Goal: Book appointment/travel/reservation

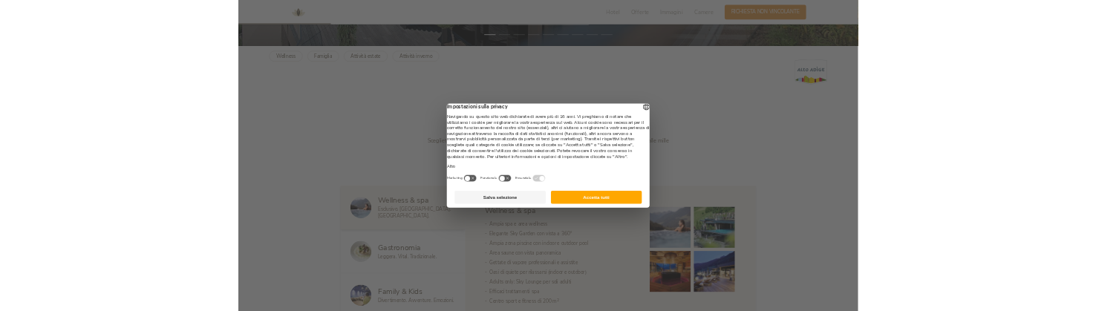
scroll to position [668, 0]
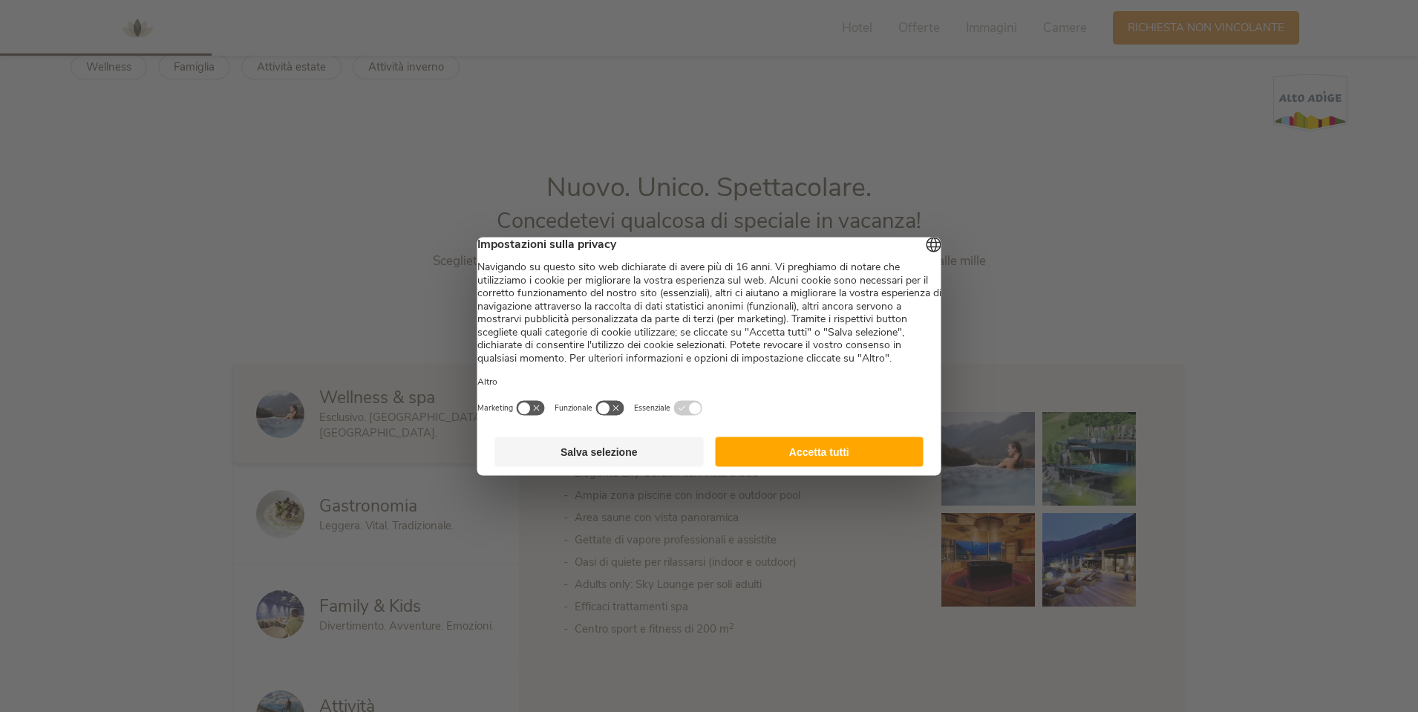
click at [839, 256] on div "Impostazioni sulla privacy Navigando su questo sito web dichiarate di avere più…" at bounding box center [709, 301] width 464 height 128
click at [831, 243] on span "Impostazioni sulla privacy" at bounding box center [709, 244] width 464 height 15
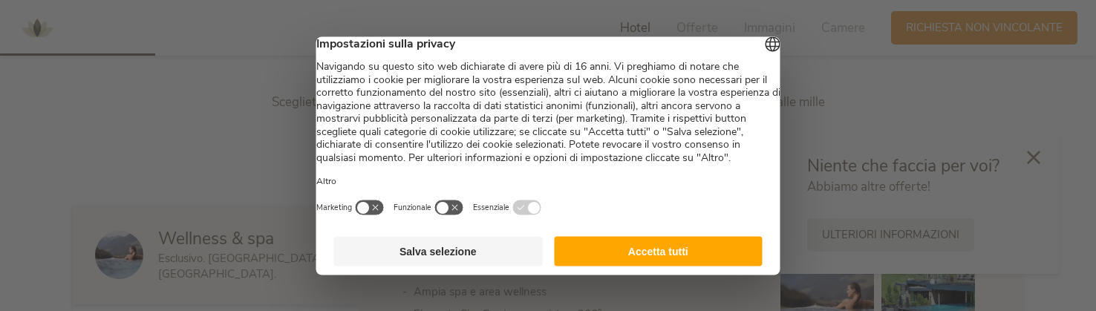
click at [650, 266] on button "Accetta tutti" at bounding box center [658, 251] width 209 height 30
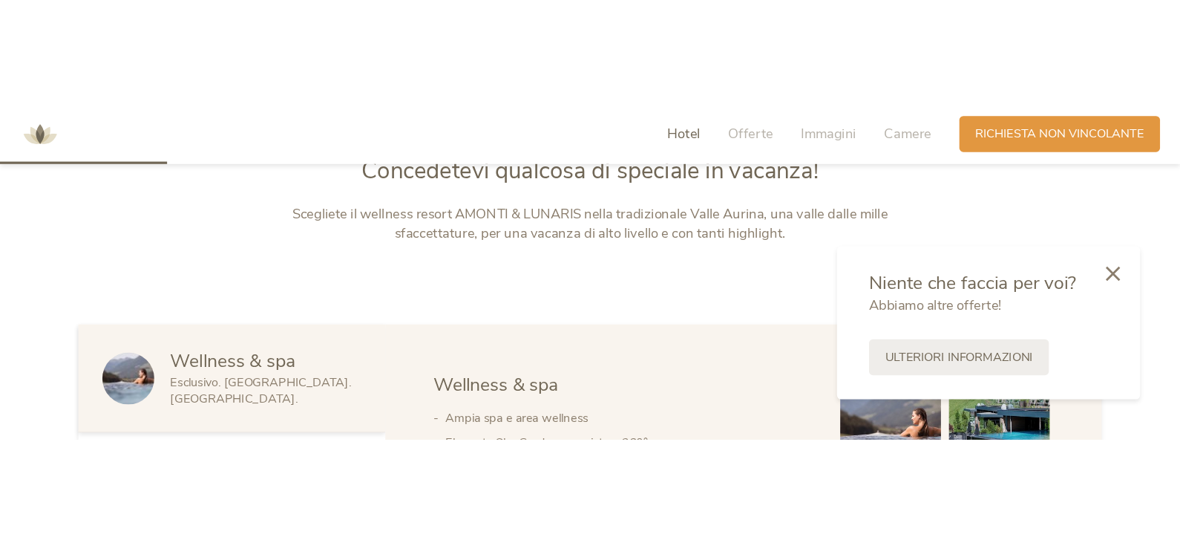
scroll to position [0, 0]
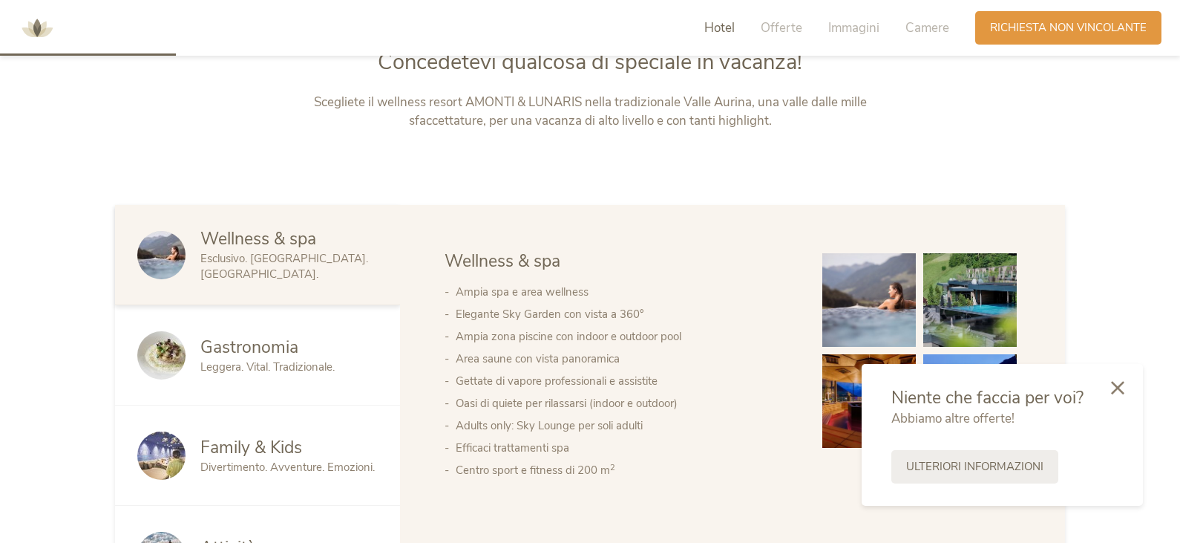
click at [1119, 392] on icon at bounding box center [1117, 387] width 13 height 13
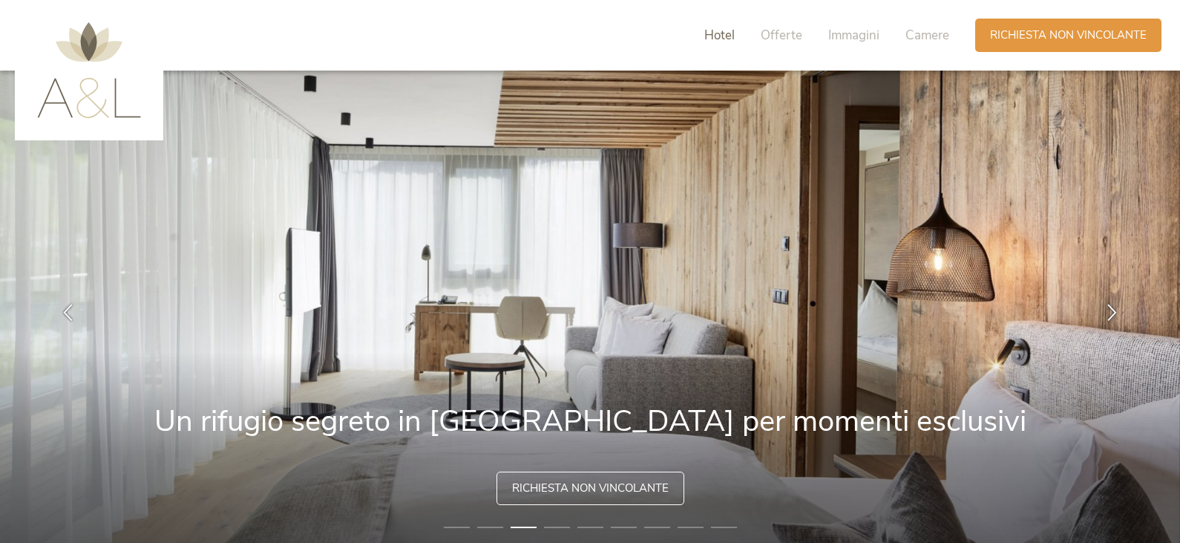
click at [712, 32] on span "Hotel" at bounding box center [719, 35] width 30 height 17
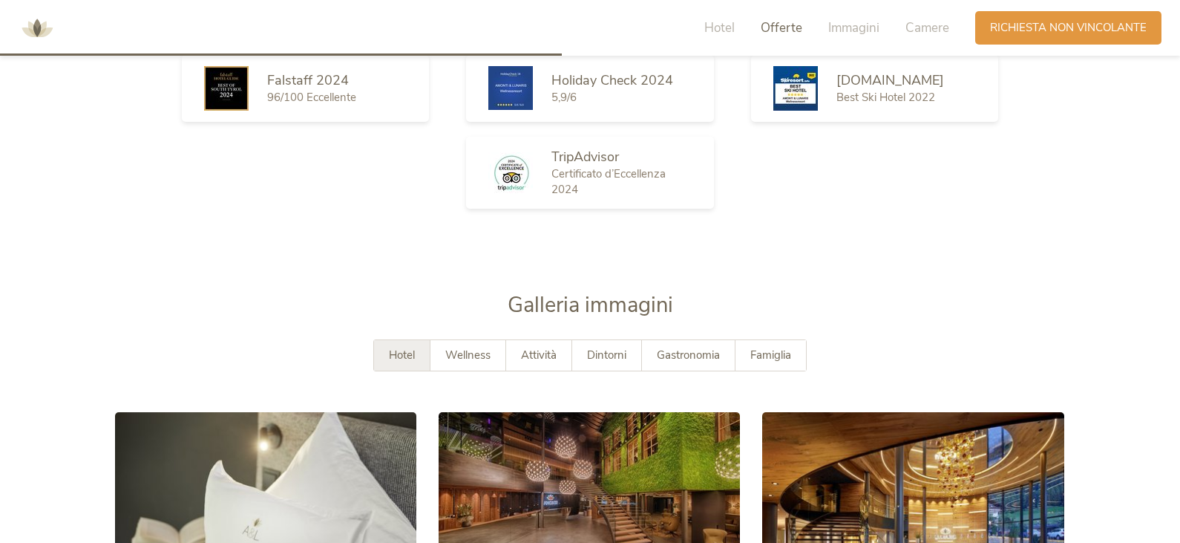
scroll to position [2089, 0]
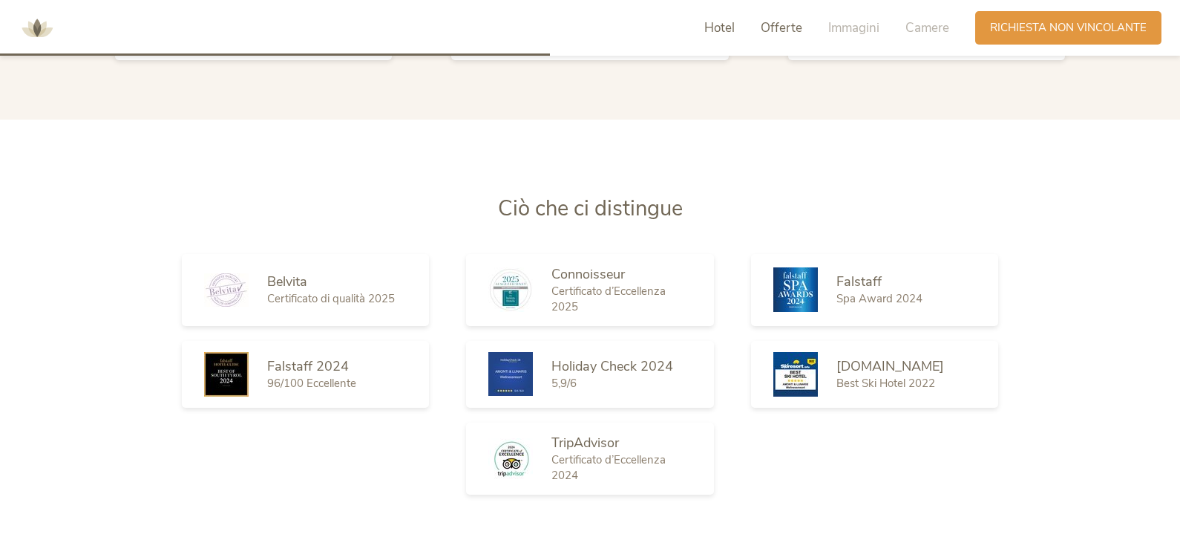
click at [715, 28] on span "Hotel" at bounding box center [719, 27] width 30 height 17
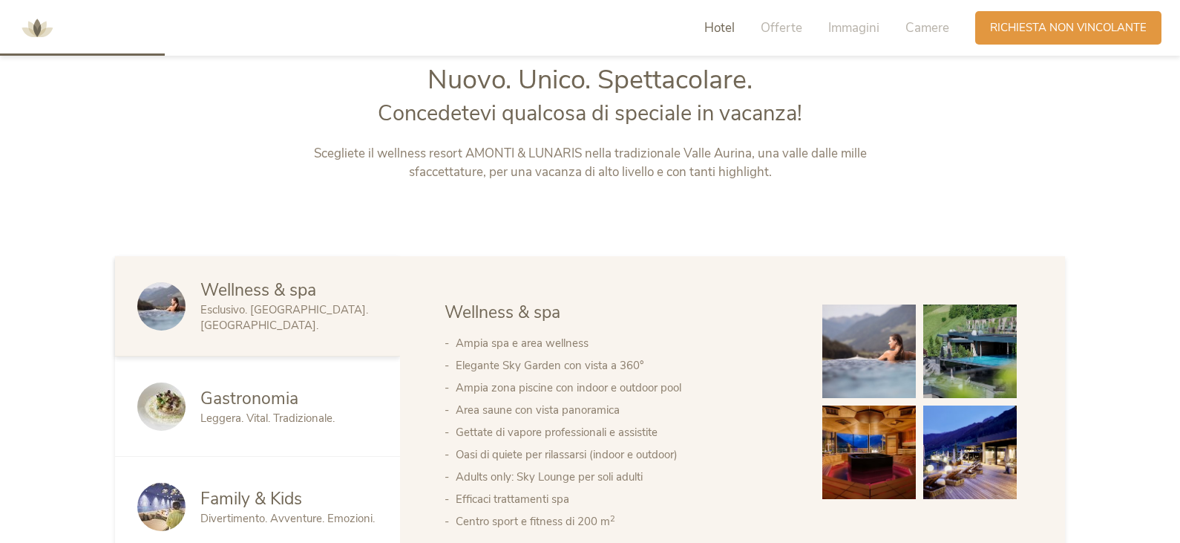
scroll to position [604, 0]
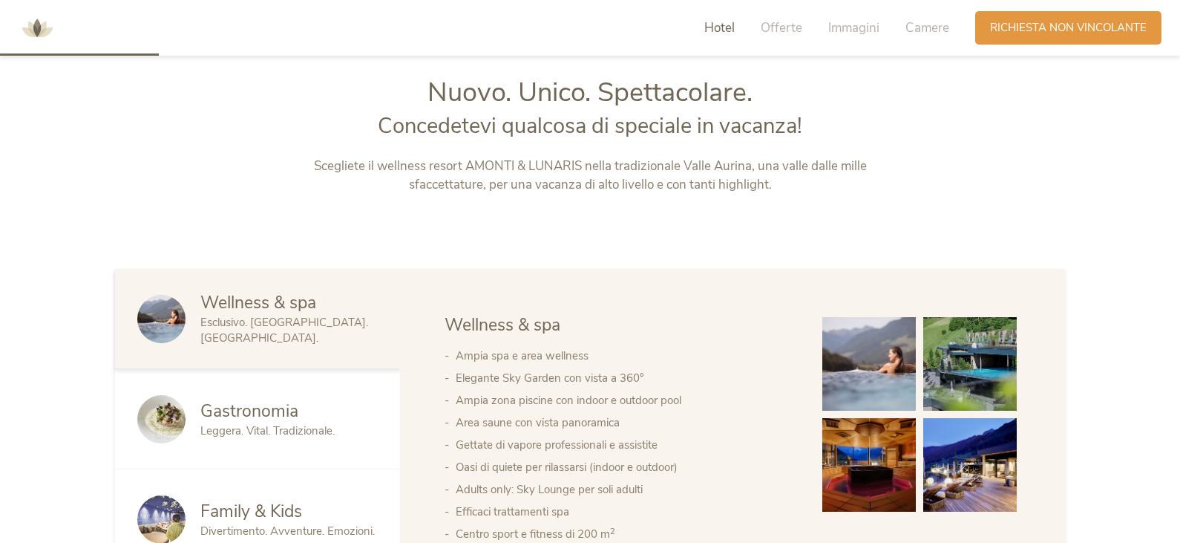
click at [32, 36] on img at bounding box center [37, 28] width 45 height 45
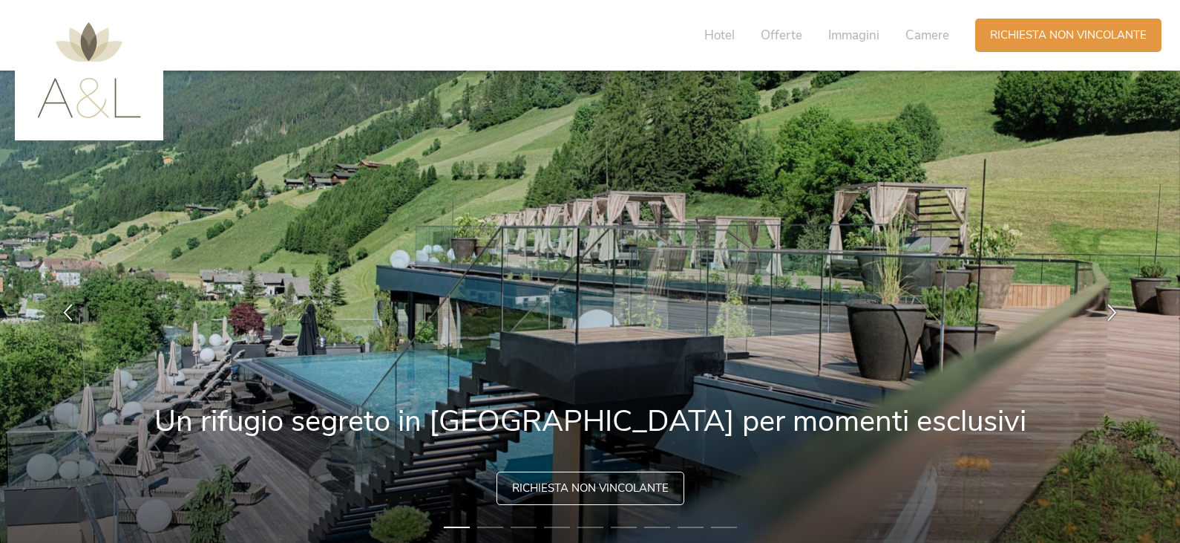
click at [120, 109] on img at bounding box center [89, 70] width 104 height 96
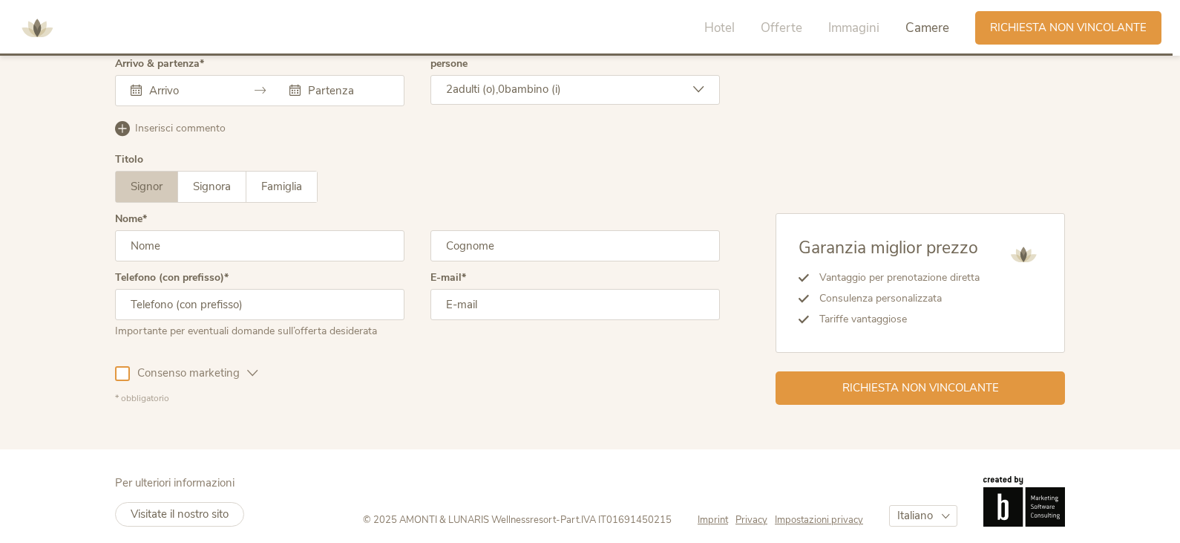
scroll to position [4483, 0]
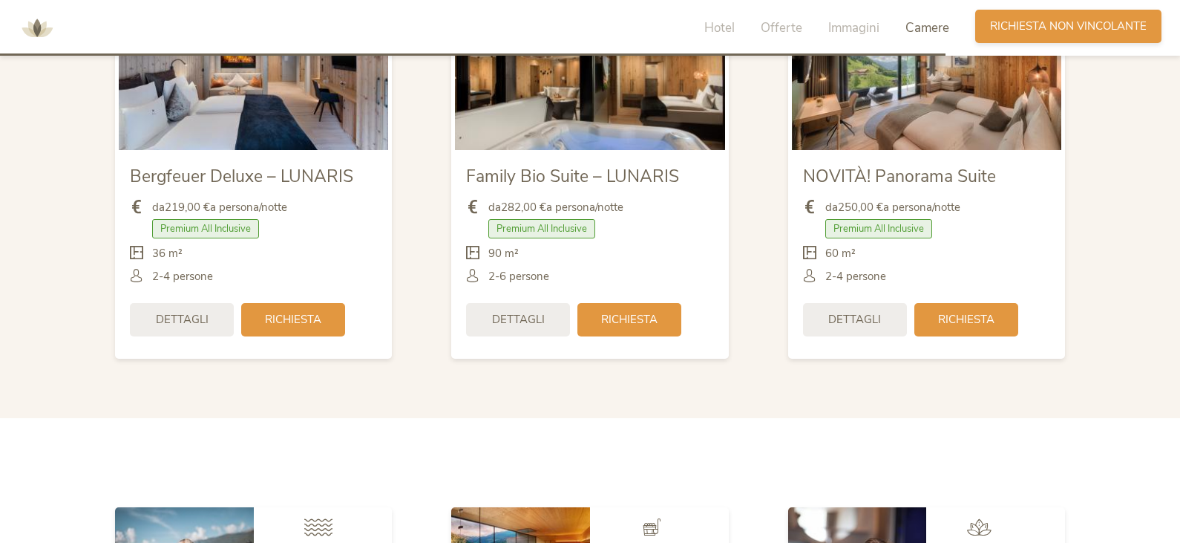
click at [1080, 22] on span "Richiesta non vincolante" at bounding box center [1068, 27] width 157 height 16
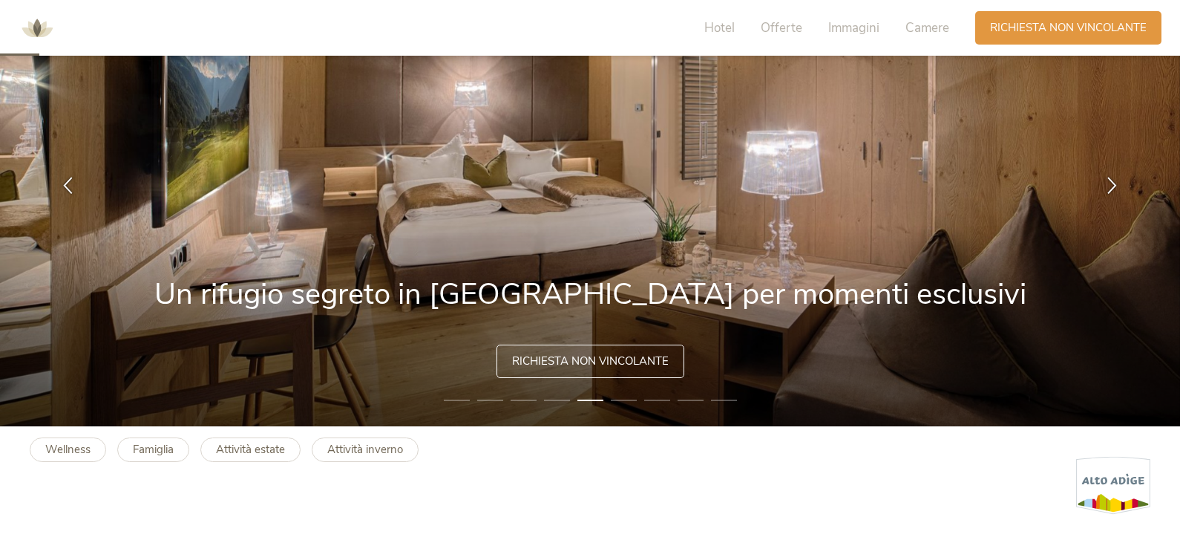
scroll to position [148, 0]
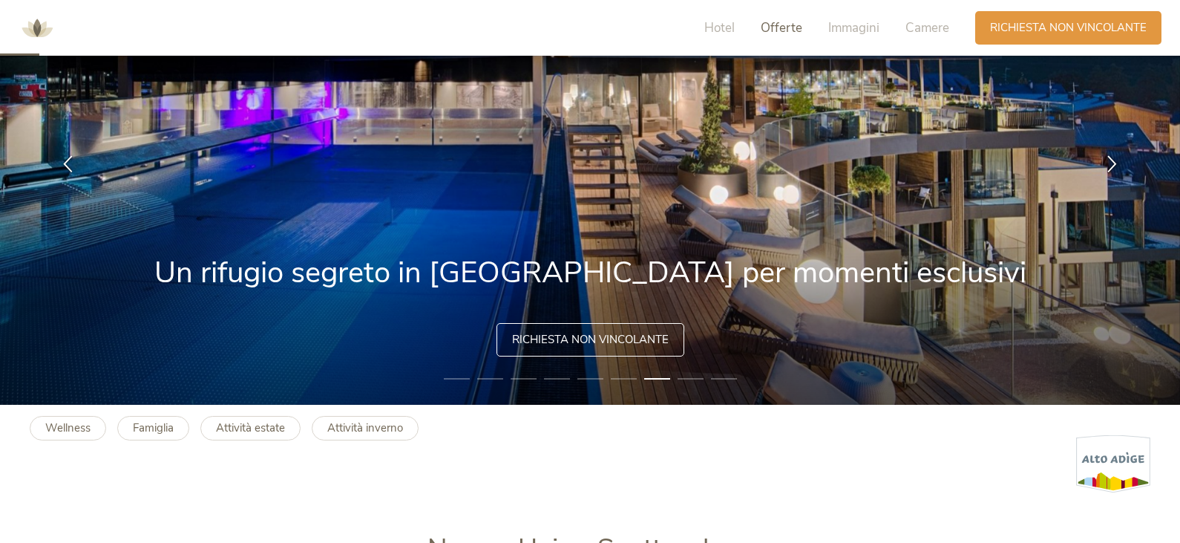
click at [771, 30] on span "Offerte" at bounding box center [782, 27] width 42 height 17
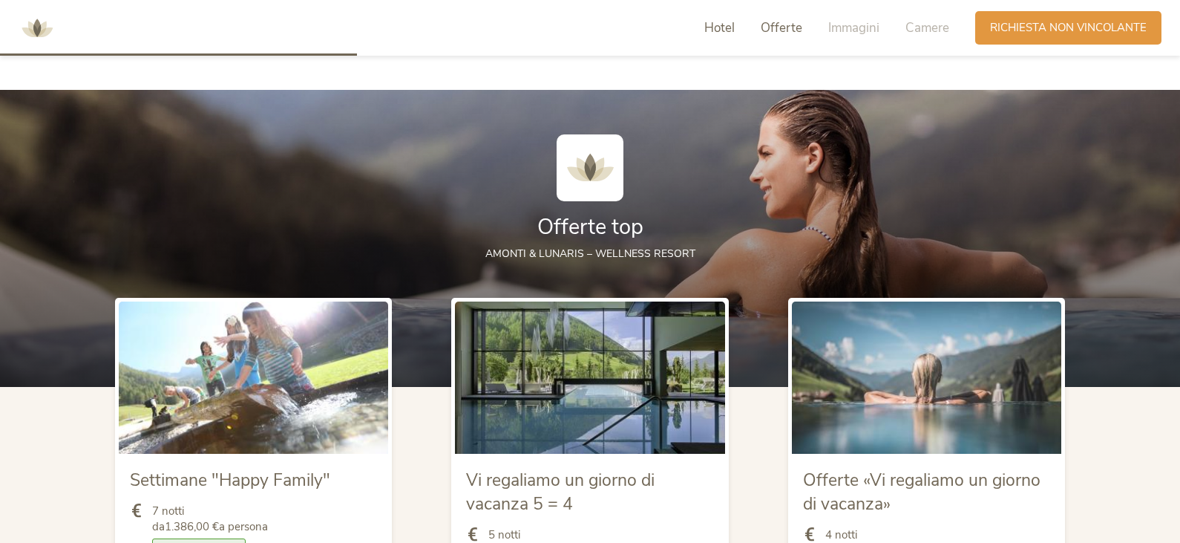
scroll to position [1485, 0]
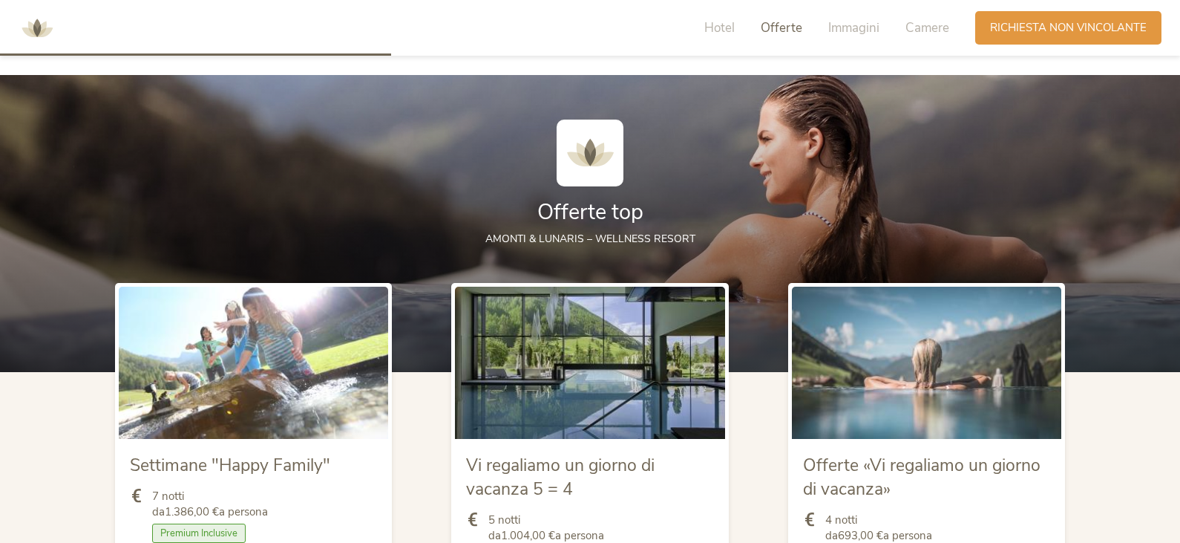
click at [568, 215] on span "Offerte top" at bounding box center [590, 211] width 106 height 29
click at [580, 146] on img at bounding box center [590, 153] width 67 height 67
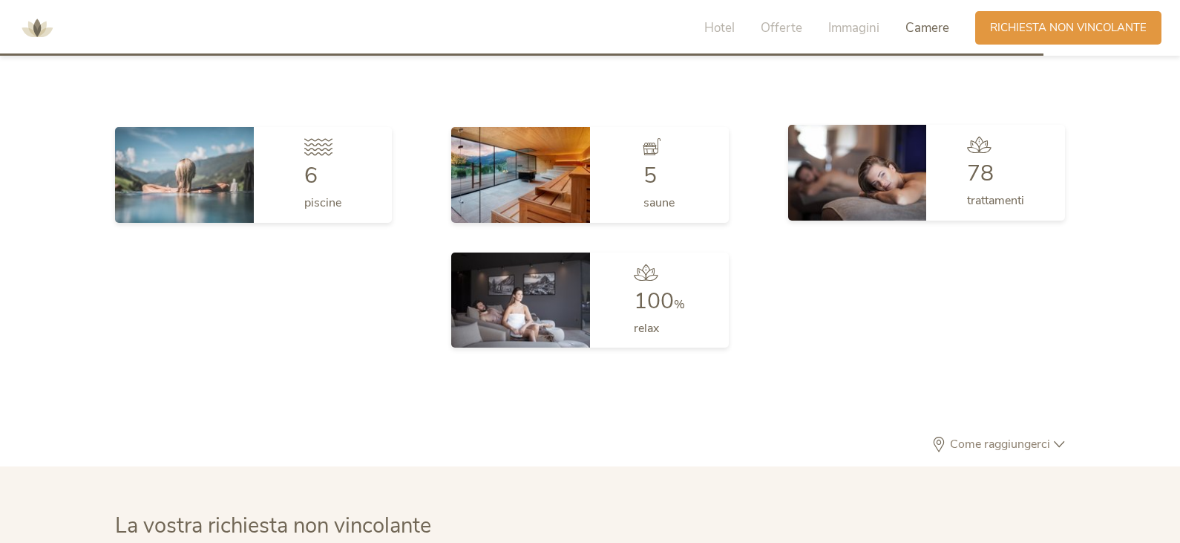
scroll to position [3963, 0]
